Goal: Information Seeking & Learning: Learn about a topic

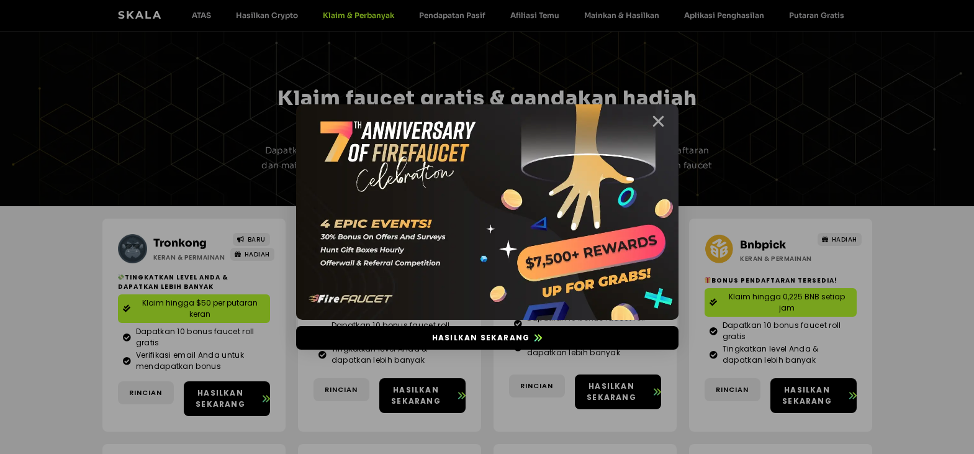
click at [658, 119] on icon "Menutup" at bounding box center [658, 122] width 16 height 16
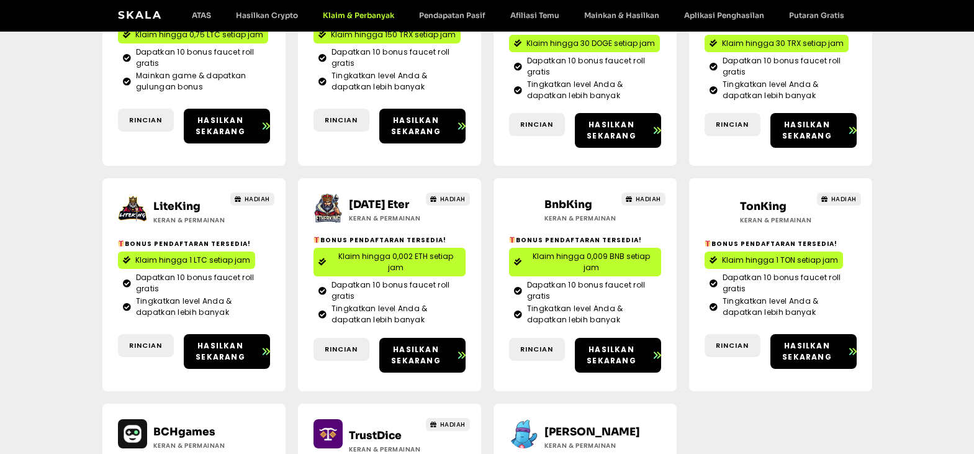
scroll to position [931, 0]
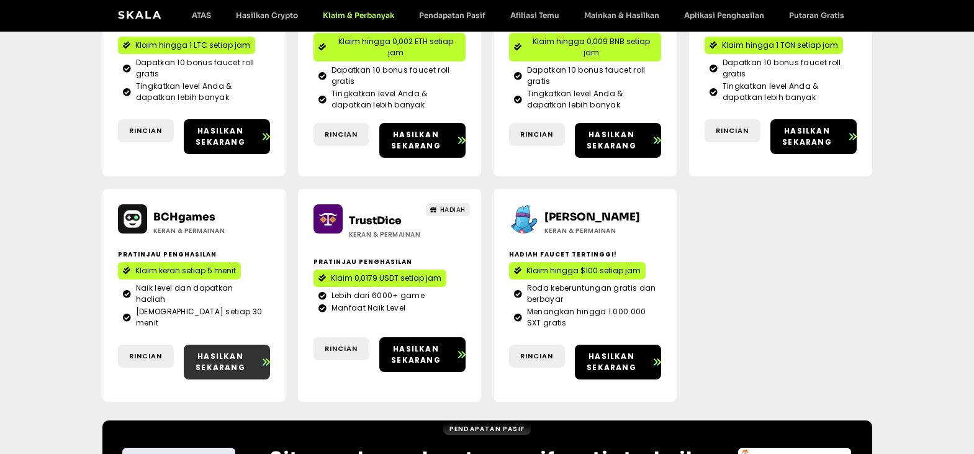
click at [225, 355] on font "Hasilkan sekarang" at bounding box center [220, 362] width 50 height 22
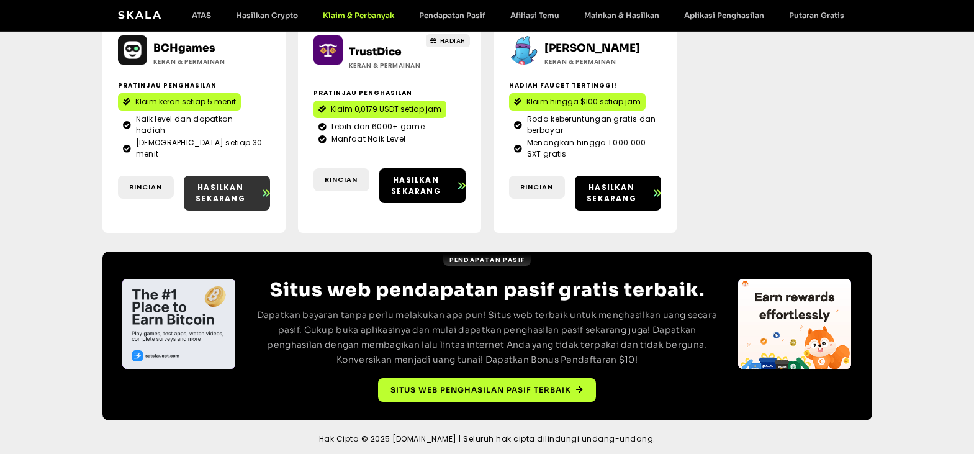
scroll to position [1103, 0]
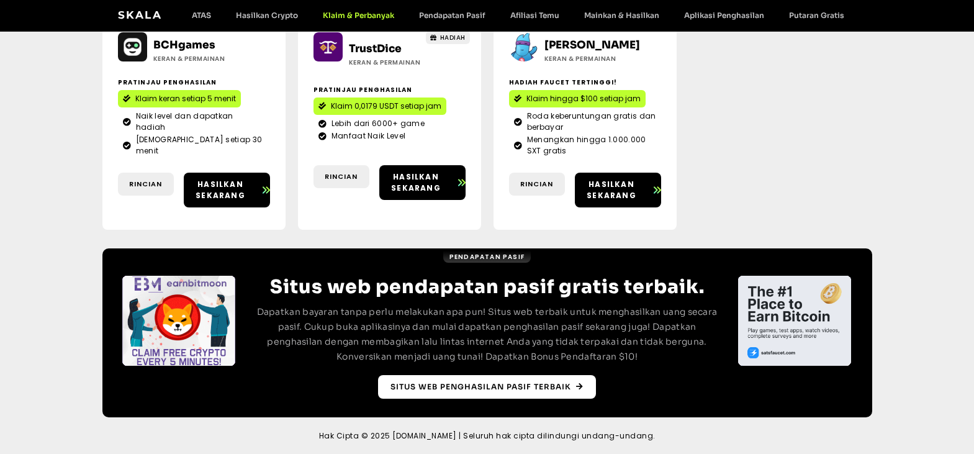
click at [583, 393] on link "Situs web Penghasilan Pasif Terbaik" at bounding box center [487, 387] width 218 height 24
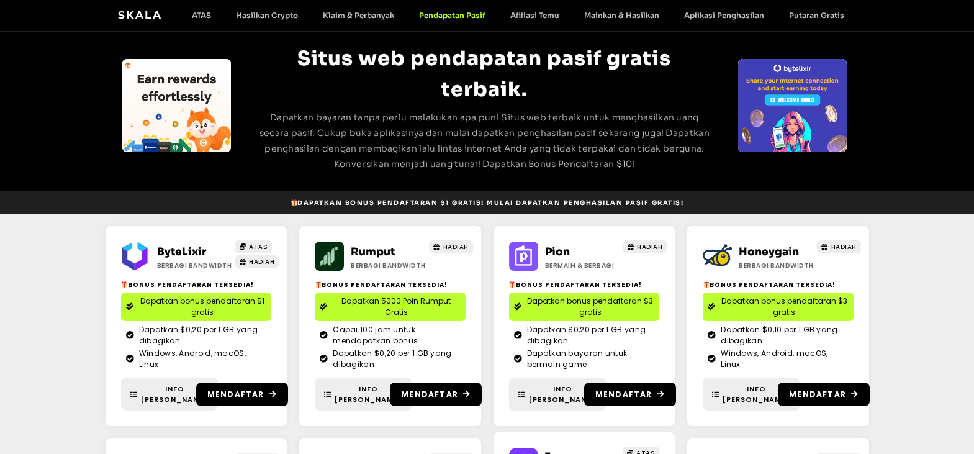
scroll to position [70, 0]
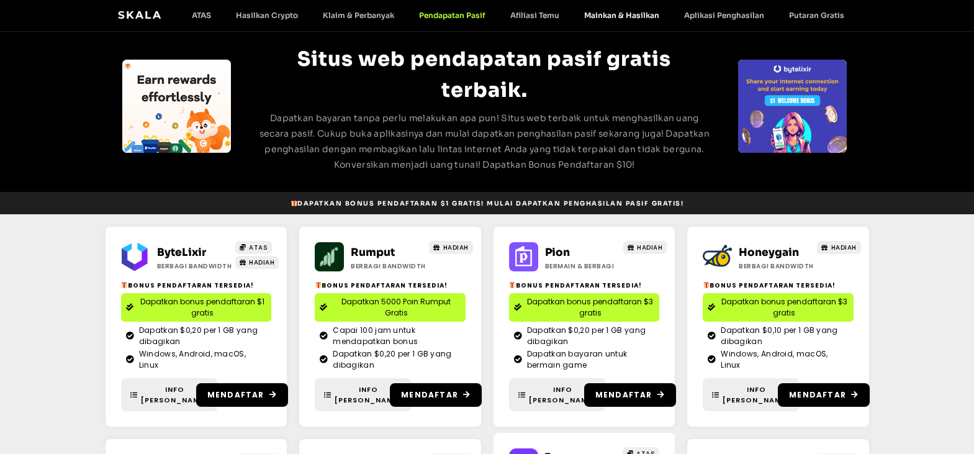
click at [634, 14] on font "Mainkan & Hasilkan" at bounding box center [621, 15] width 75 height 9
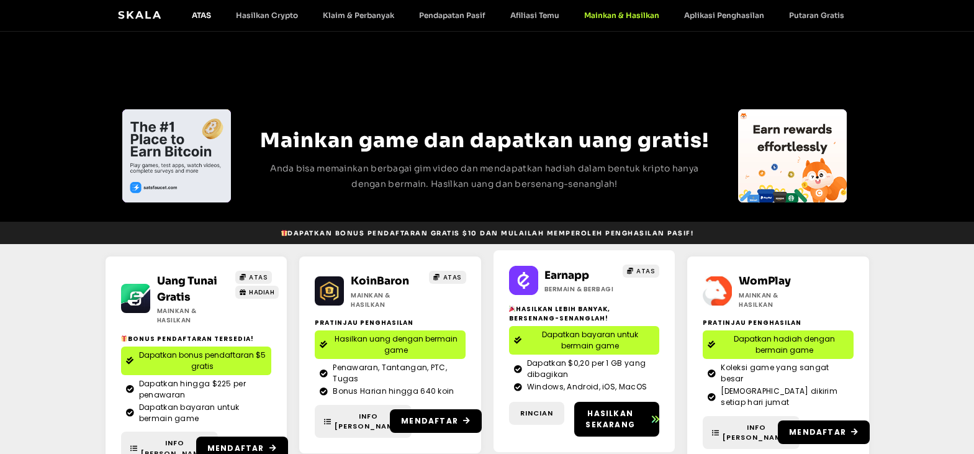
click at [211, 14] on font "ATAS" at bounding box center [201, 15] width 19 height 9
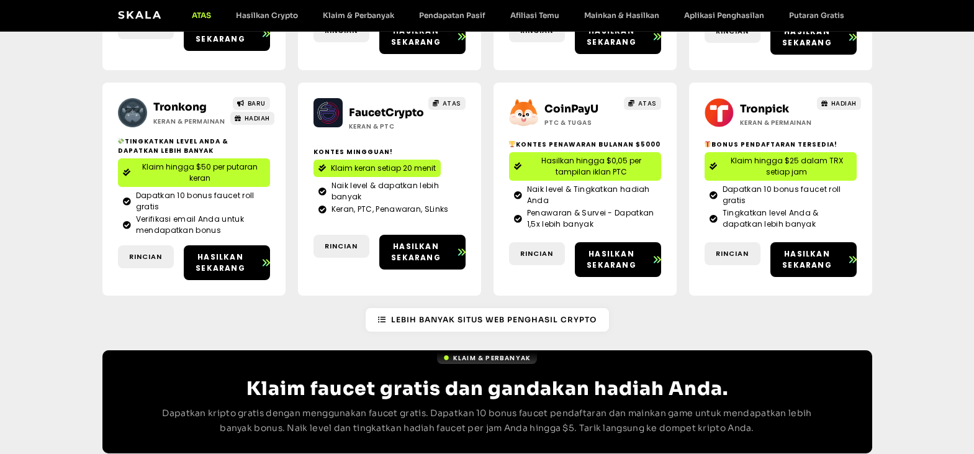
scroll to position [372, 0]
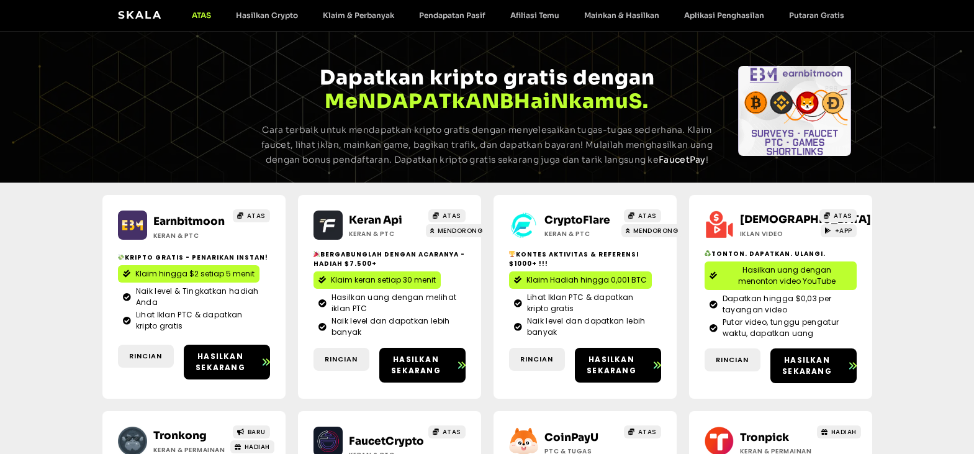
scroll to position [0, 0]
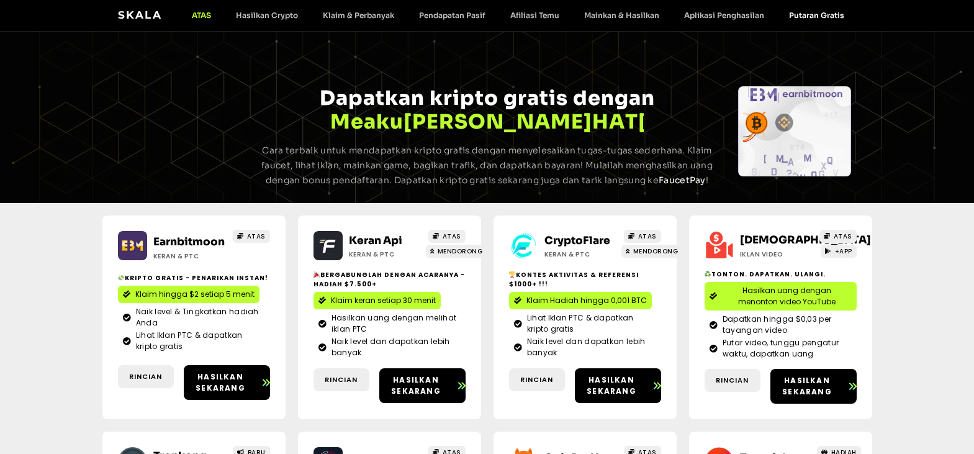
click at [808, 11] on font "Putaran Gratis" at bounding box center [816, 15] width 55 height 9
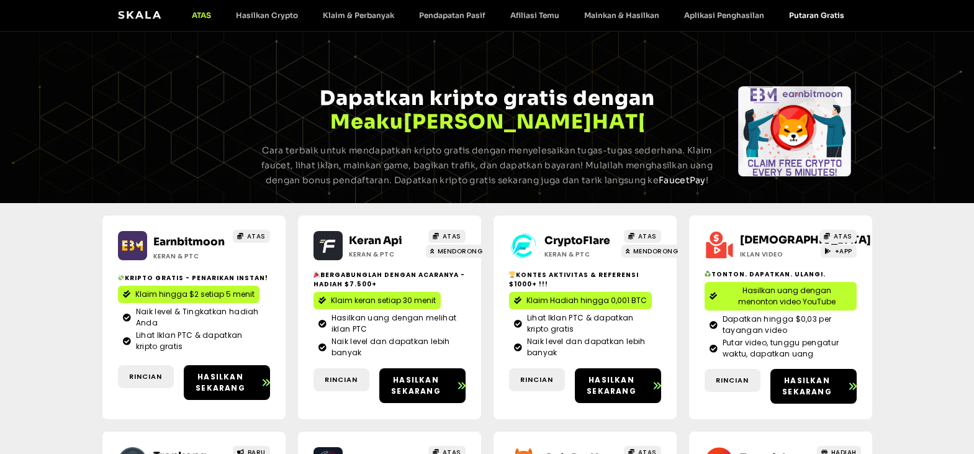
click at [808, 14] on font "Putaran Gratis" at bounding box center [816, 15] width 55 height 9
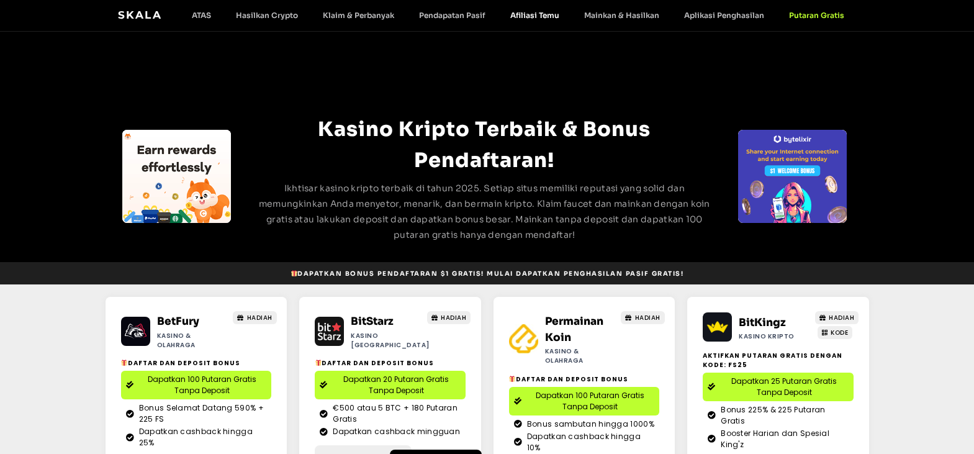
click at [544, 17] on font "Afiliasi Temu" at bounding box center [534, 15] width 49 height 9
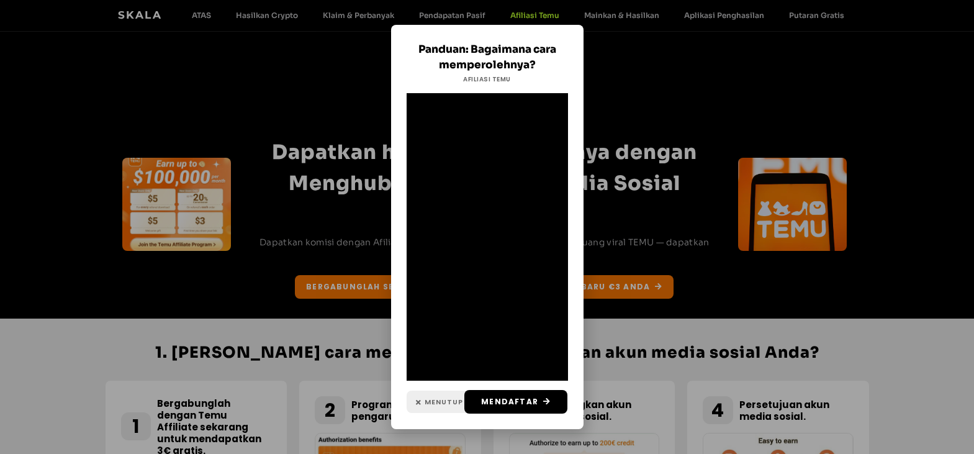
click at [421, 398] on icon at bounding box center [419, 401] width 6 height 7
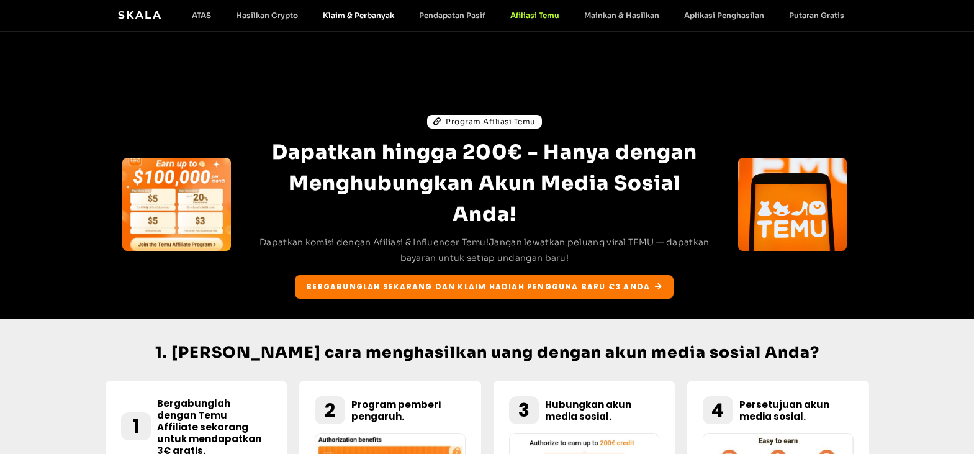
click at [354, 12] on font "Klaim & Perbanyak" at bounding box center [358, 15] width 71 height 9
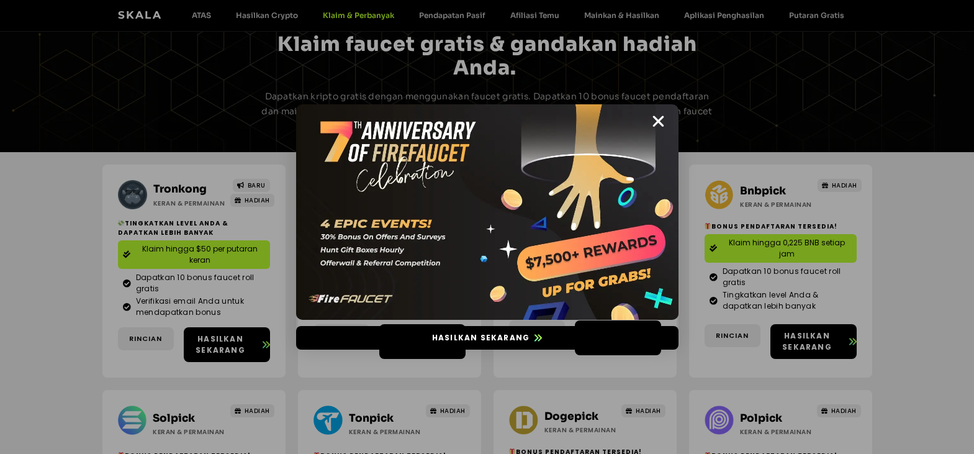
scroll to position [124, 0]
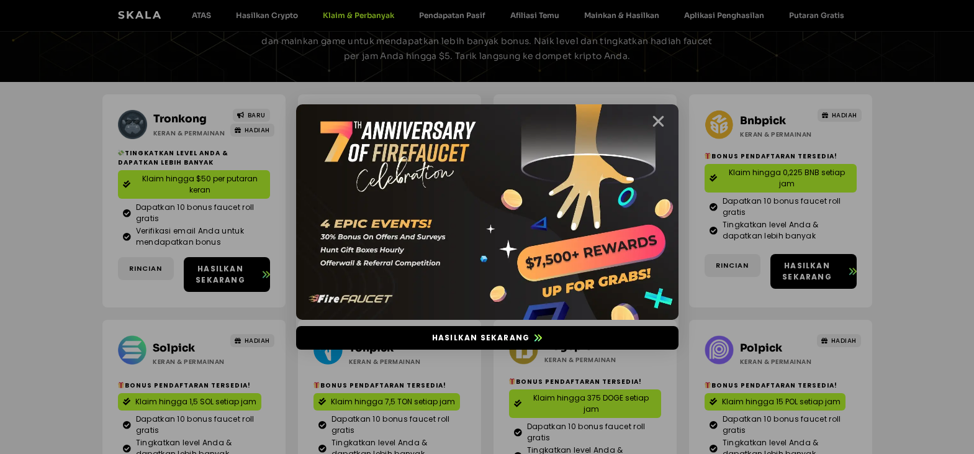
click at [663, 118] on icon "Menutup" at bounding box center [658, 122] width 16 height 16
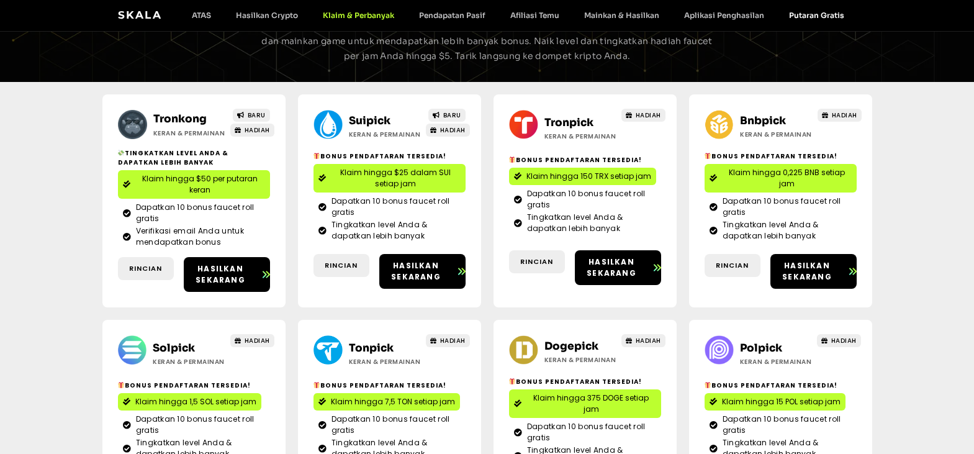
click at [814, 17] on font "Putaran Gratis" at bounding box center [816, 15] width 55 height 9
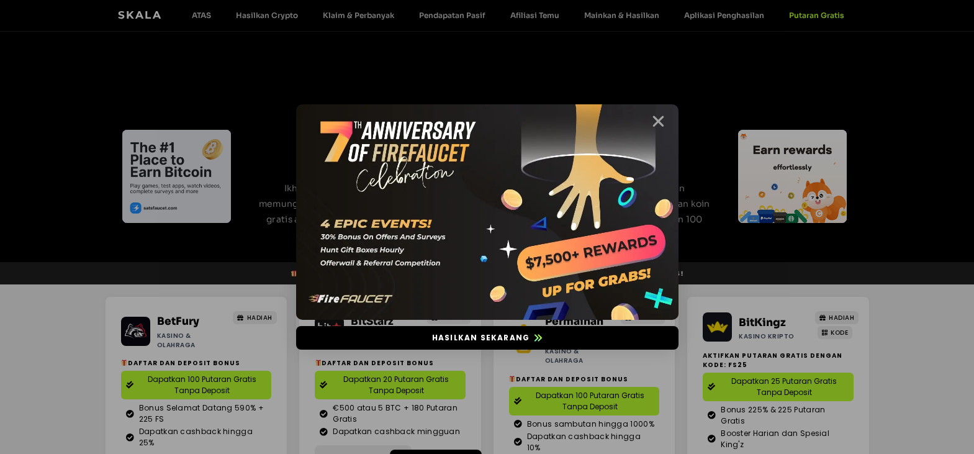
click at [655, 120] on icon "Menutup" at bounding box center [658, 122] width 16 height 16
